Goal: Task Accomplishment & Management: Use online tool/utility

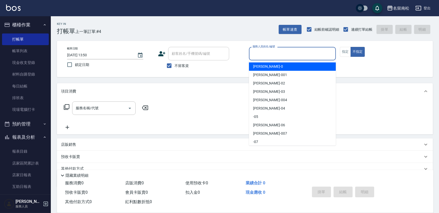
click at [292, 53] on input "服務人員姓名/編號" at bounding box center [292, 53] width 82 height 9
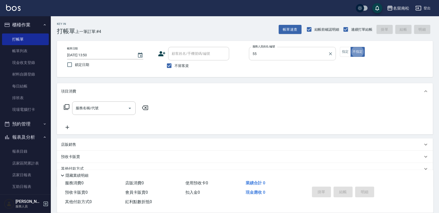
type input "[PERSON_NAME]-55"
type button "false"
click at [67, 107] on icon at bounding box center [66, 107] width 6 height 6
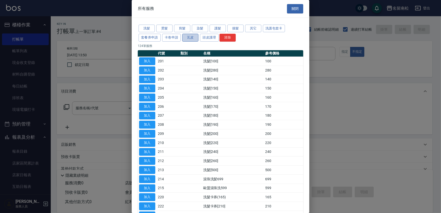
click at [191, 38] on button "瓦皮" at bounding box center [190, 38] width 16 height 8
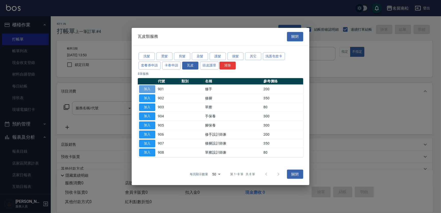
click at [149, 90] on button "加入" at bounding box center [147, 89] width 16 height 8
type input "修手(901)"
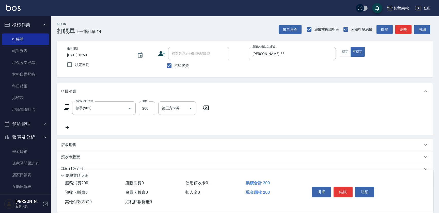
click at [67, 107] on icon at bounding box center [66, 107] width 6 height 6
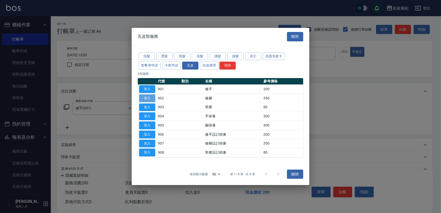
click at [151, 98] on button "加入" at bounding box center [147, 98] width 16 height 8
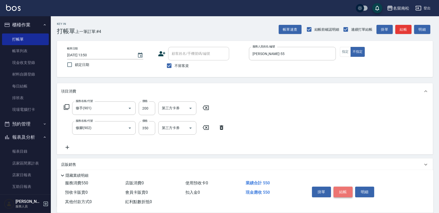
click at [343, 189] on button "結帳" at bounding box center [342, 192] width 19 height 11
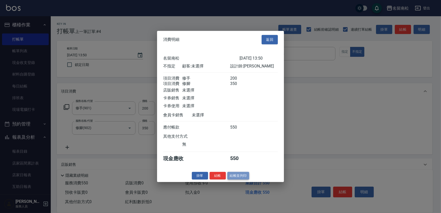
click at [242, 176] on button "結帳並列印" at bounding box center [238, 176] width 22 height 8
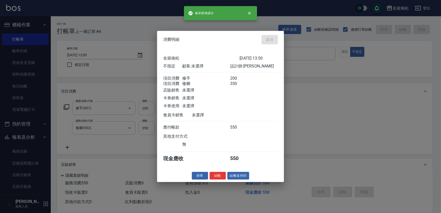
type input "[DATE] 14:45"
